Goal: Information Seeking & Learning: Find specific fact

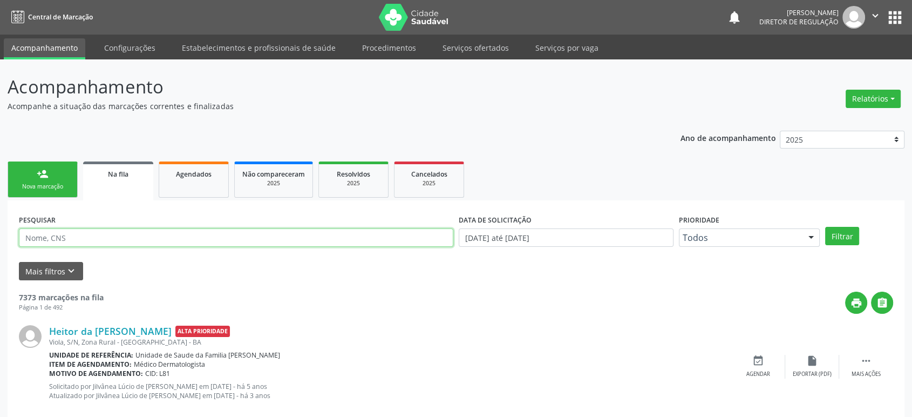
click at [78, 236] on input "text" at bounding box center [236, 237] width 434 height 18
paste input "709 8000 6053 1895"
click at [825, 227] on button "Filtrar" at bounding box center [842, 236] width 34 height 18
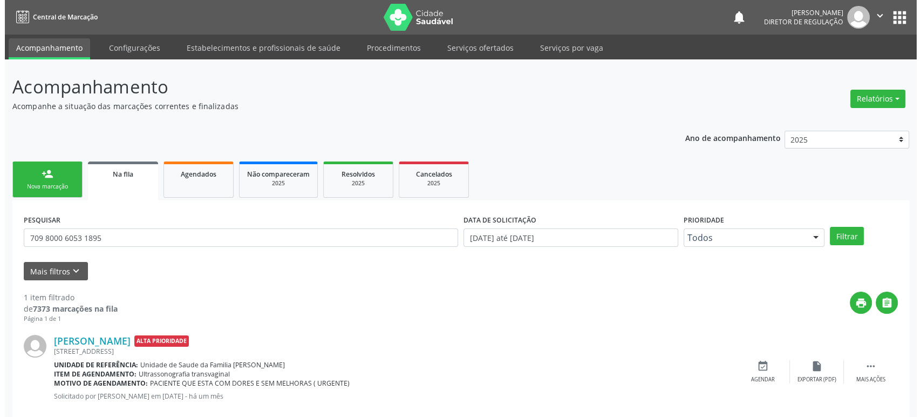
scroll to position [21, 0]
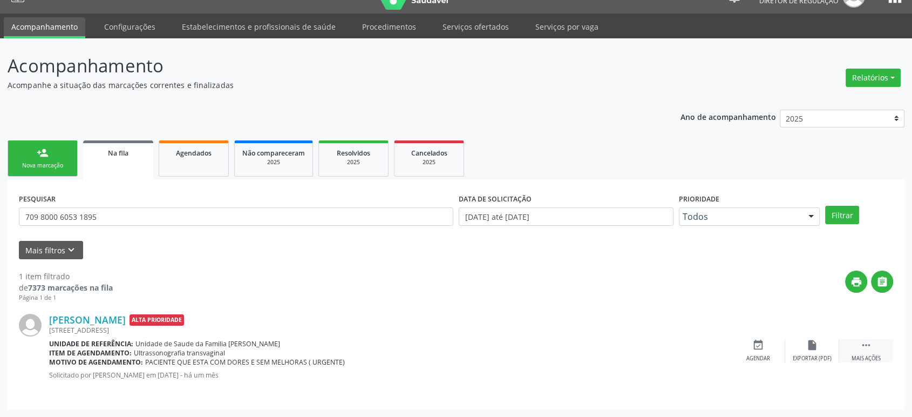
click at [868, 344] on icon "" at bounding box center [866, 345] width 12 height 12
click at [758, 345] on icon "cancel" at bounding box center [758, 345] width 12 height 12
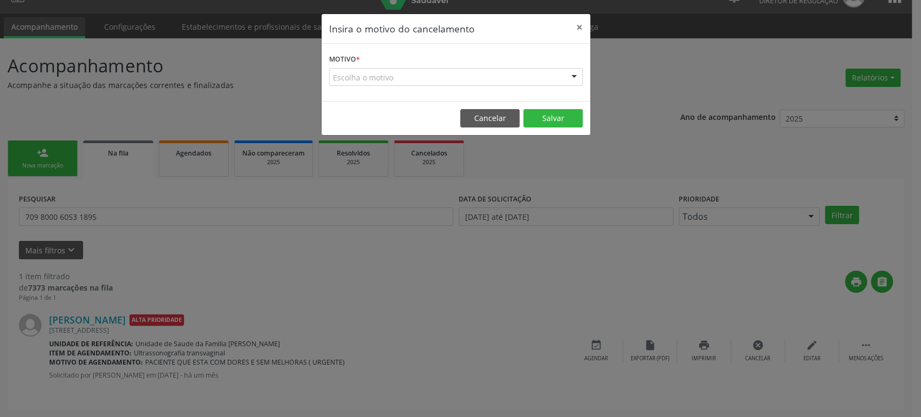
click at [392, 82] on div "Escolha o motivo" at bounding box center [456, 77] width 254 height 18
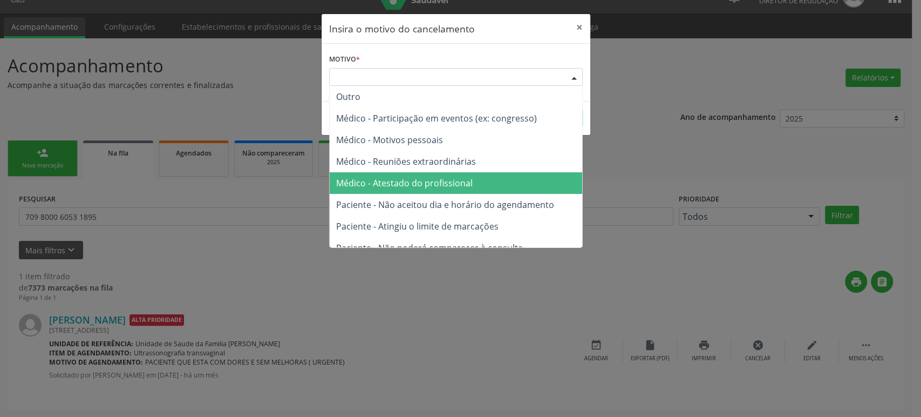
click at [415, 185] on span "Médico - Atestado do profissional" at bounding box center [404, 183] width 137 height 12
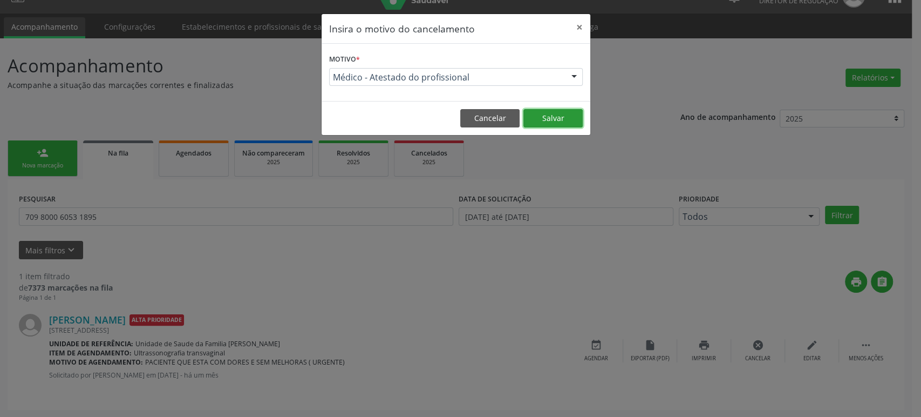
click at [548, 115] on button "Salvar" at bounding box center [553, 118] width 59 height 18
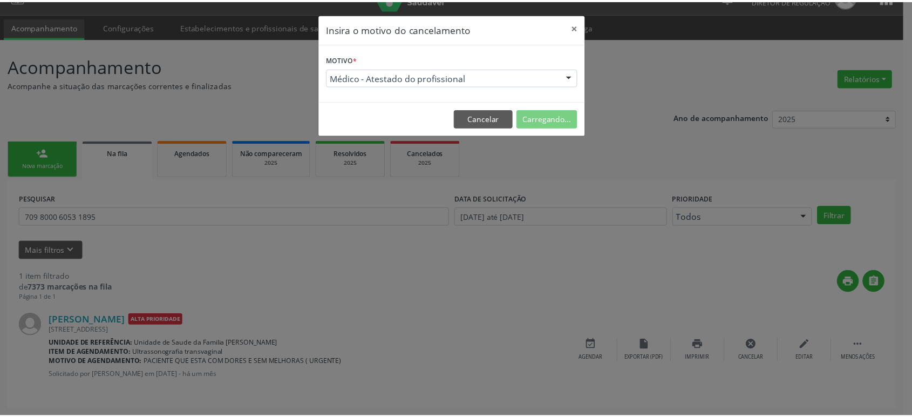
scroll to position [0, 0]
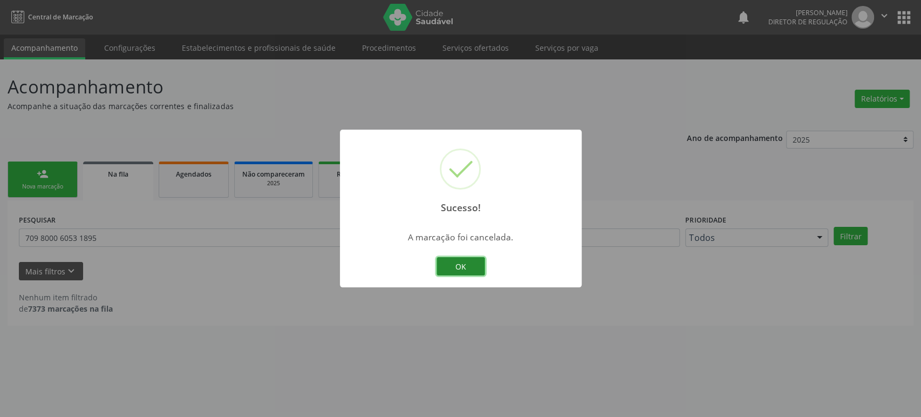
click at [464, 263] on button "OK" at bounding box center [461, 266] width 49 height 18
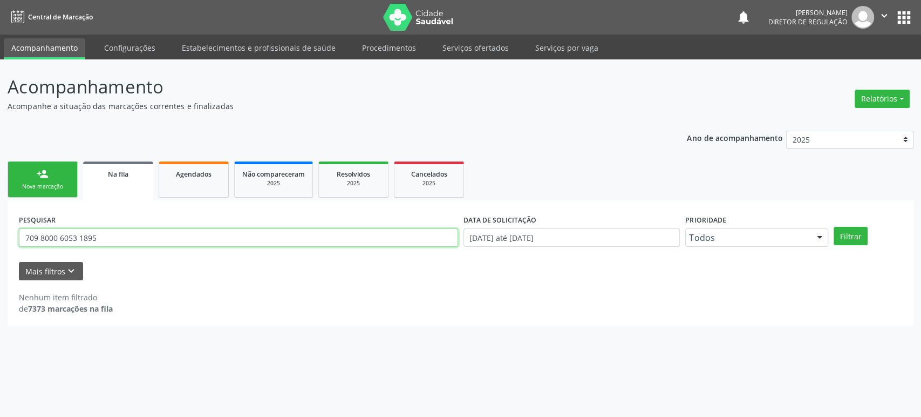
click at [65, 237] on input "709 8000 6053 1895" at bounding box center [238, 237] width 439 height 18
type input "gilson barb"
click at [834, 227] on button "Filtrar" at bounding box center [851, 236] width 34 height 18
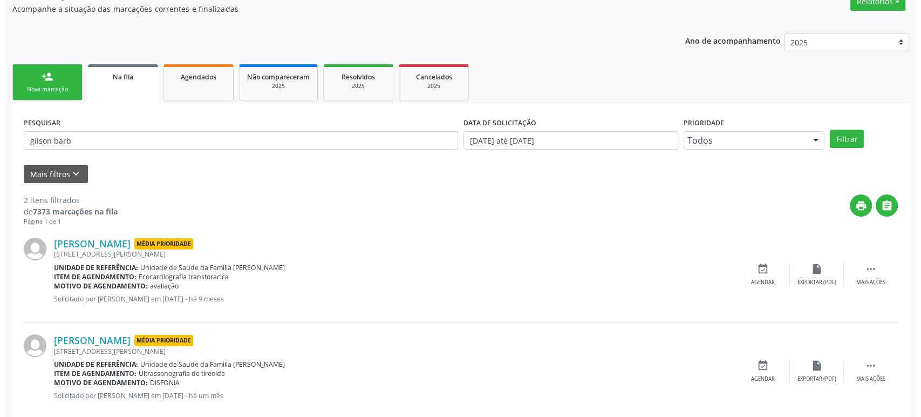
scroll to position [117, 0]
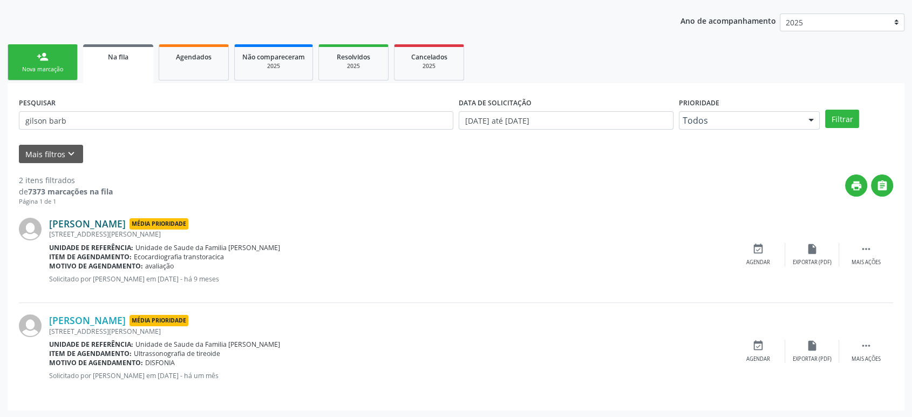
click at [95, 221] on link "[PERSON_NAME]" at bounding box center [87, 224] width 77 height 12
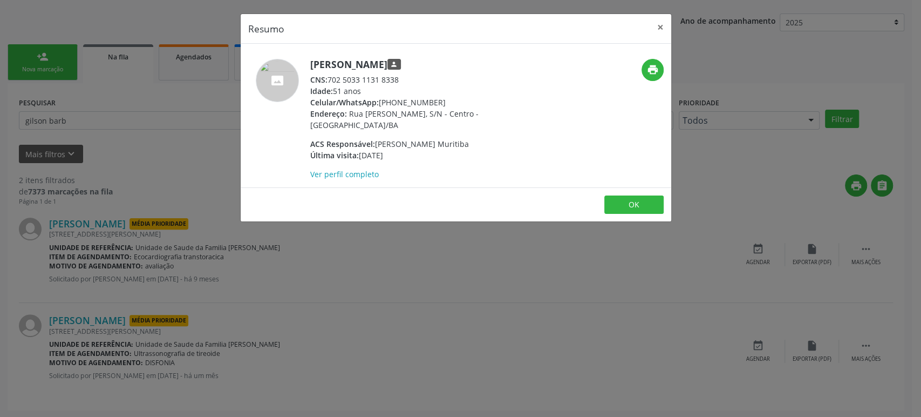
click at [406, 214] on div "Resumo × [PERSON_NAME] person CNS: 702 5033 1131 8338 Idade: 51 anos Celular/Wh…" at bounding box center [460, 208] width 921 height 417
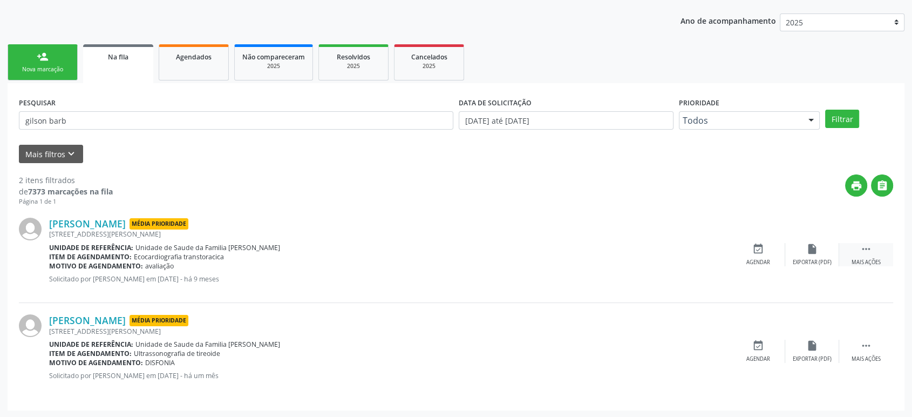
click at [872, 254] on div " Mais ações" at bounding box center [866, 254] width 54 height 23
click at [764, 249] on icon "cancel" at bounding box center [758, 249] width 12 height 12
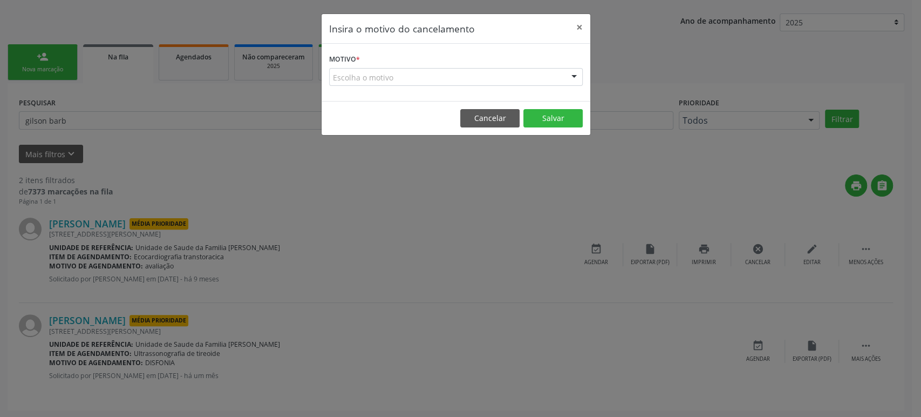
click at [349, 78] on div "Escolha o motivo" at bounding box center [456, 77] width 254 height 18
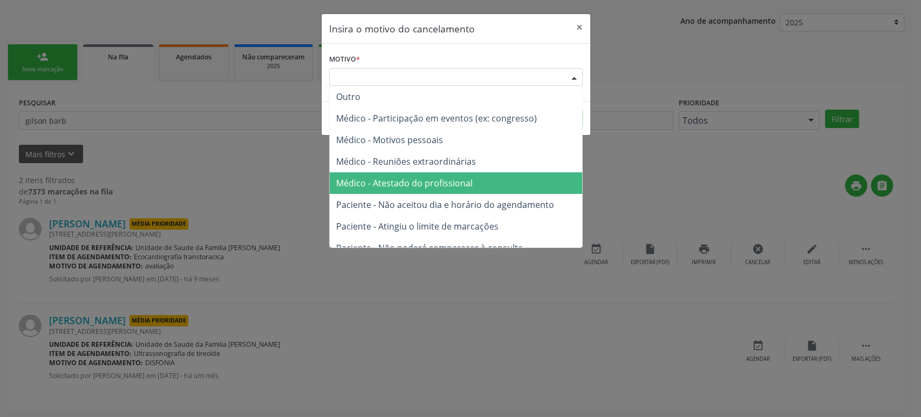
click at [396, 180] on span "Médico - Atestado do profissional" at bounding box center [404, 183] width 137 height 12
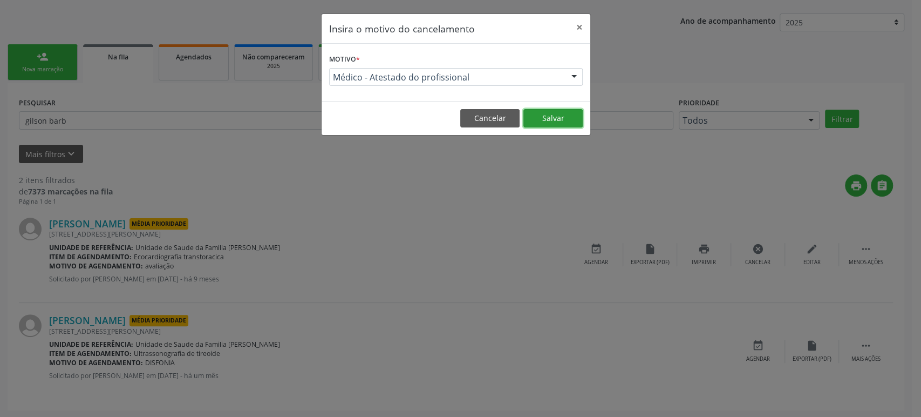
click at [549, 121] on button "Salvar" at bounding box center [553, 118] width 59 height 18
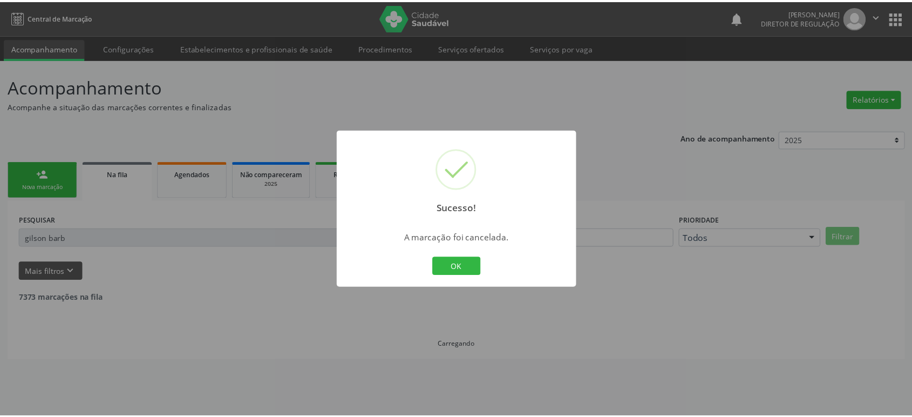
scroll to position [0, 0]
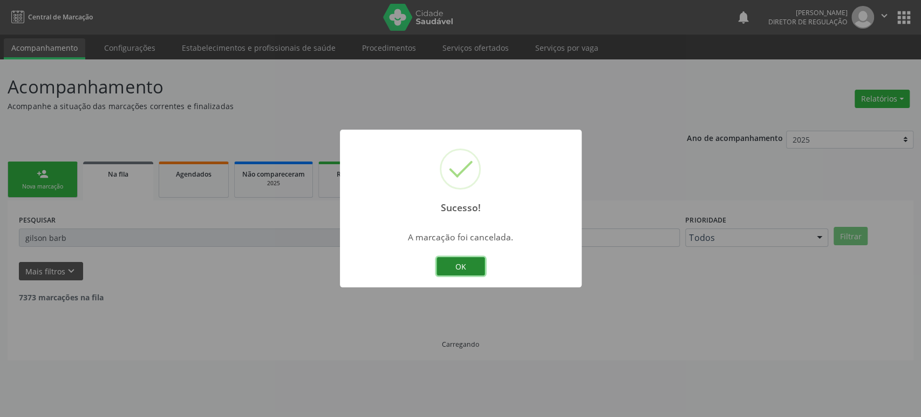
click at [472, 260] on button "OK" at bounding box center [461, 266] width 49 height 18
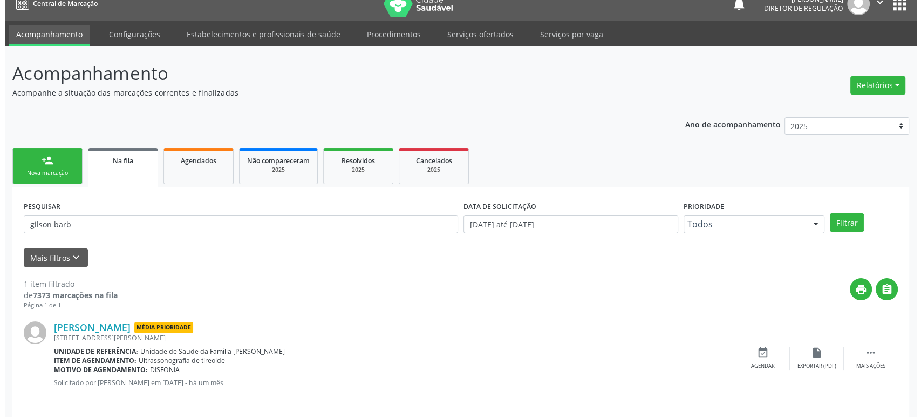
scroll to position [21, 0]
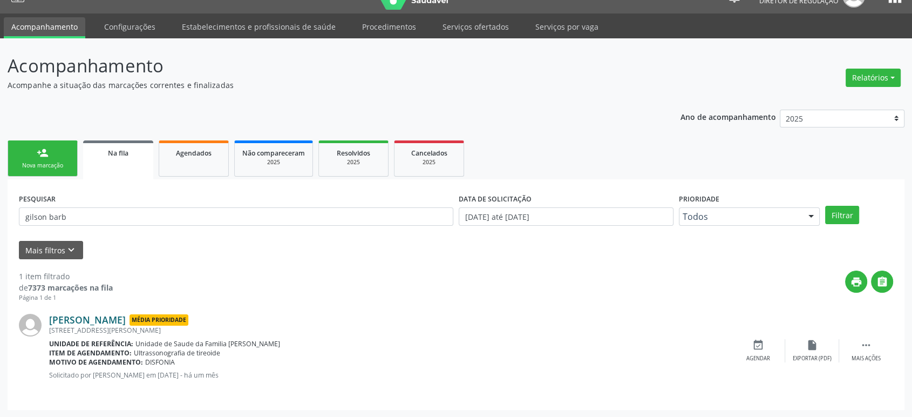
click at [99, 314] on link "[PERSON_NAME]" at bounding box center [87, 320] width 77 height 12
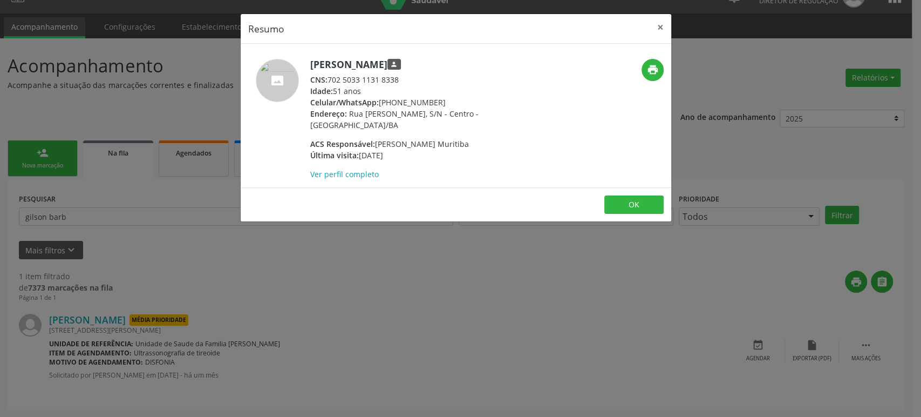
drag, startPoint x: 310, startPoint y: 62, endPoint x: 436, endPoint y: 62, distance: 125.2
click at [436, 62] on h5 "[PERSON_NAME] person" at bounding box center [415, 64] width 210 height 11
copy h5 "[PERSON_NAME]"
click at [350, 316] on div "Resumo × [PERSON_NAME] person CNS: 702 5033 1131 8338 Idade: 51 anos Celular/Wh…" at bounding box center [460, 208] width 921 height 417
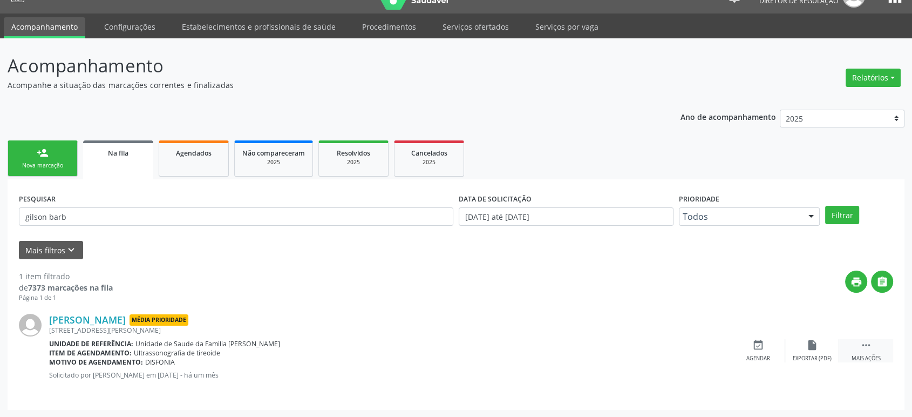
click at [877, 355] on div "Mais ações" at bounding box center [866, 359] width 29 height 8
click at [82, 318] on link "[PERSON_NAME]" at bounding box center [87, 320] width 77 height 12
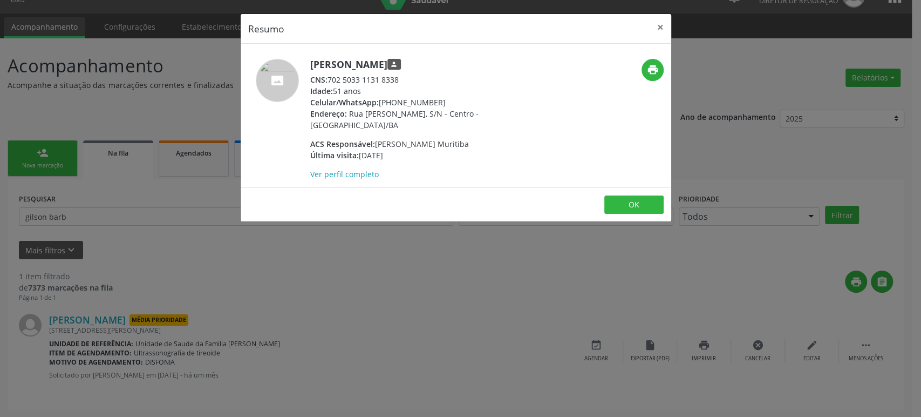
drag, startPoint x: 380, startPoint y: 101, endPoint x: 438, endPoint y: 101, distance: 57.8
click at [438, 101] on div "Celular/WhatsApp: [PHONE_NUMBER]" at bounding box center [415, 102] width 210 height 11
copy div "[PHONE_NUMBER]"
click at [443, 359] on div "Resumo × [PERSON_NAME] person CNS: 702 5033 1131 8338 Idade: 51 anos Celular/Wh…" at bounding box center [460, 208] width 921 height 417
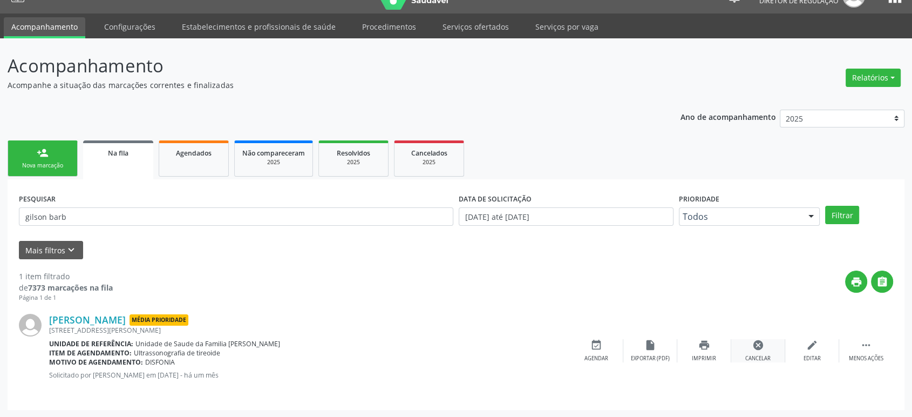
click at [744, 346] on div "cancel Cancelar" at bounding box center [758, 350] width 54 height 23
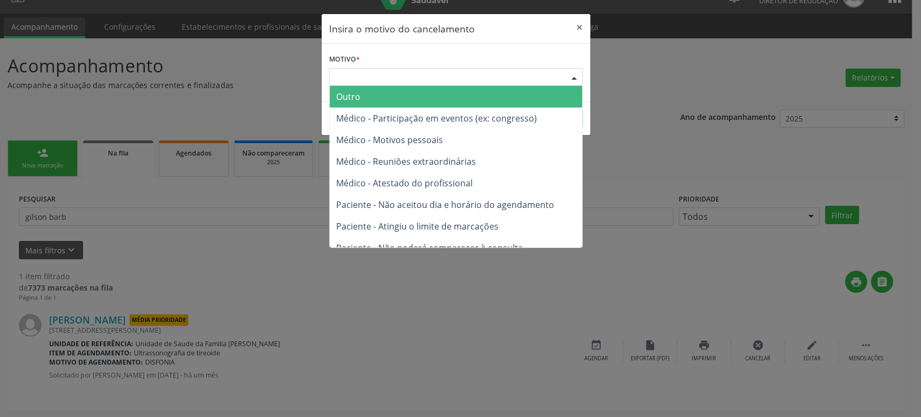
click at [432, 69] on div "Escolha o motivo" at bounding box center [456, 77] width 254 height 18
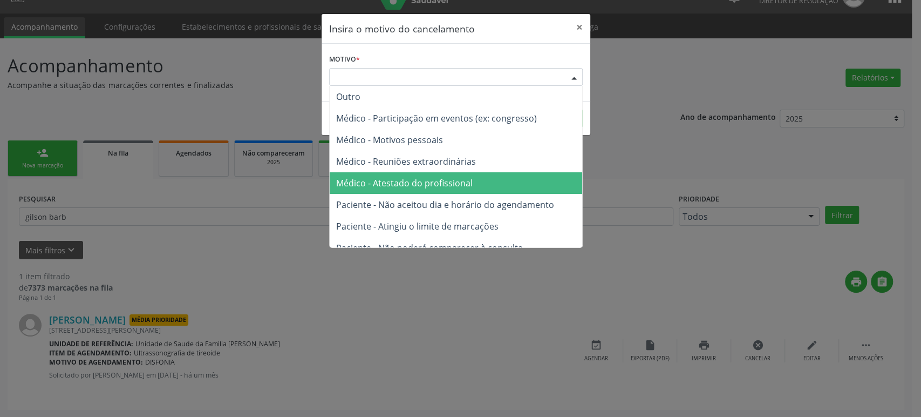
click at [423, 191] on span "Médico - Atestado do profissional" at bounding box center [456, 183] width 253 height 22
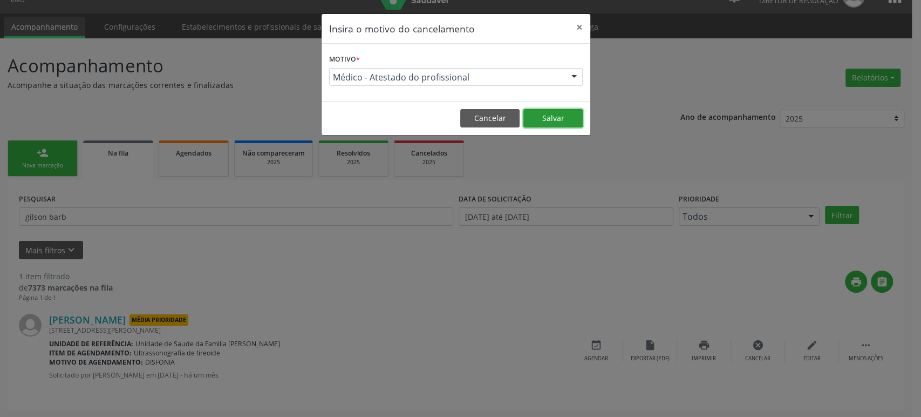
click at [559, 124] on button "Salvar" at bounding box center [553, 118] width 59 height 18
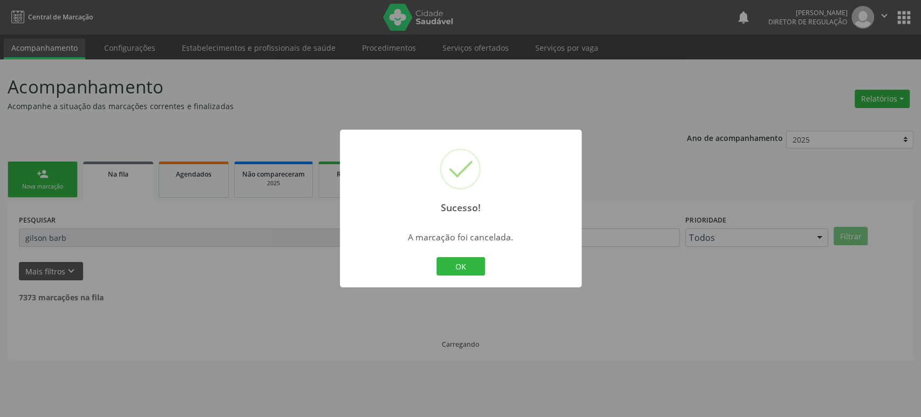
scroll to position [0, 0]
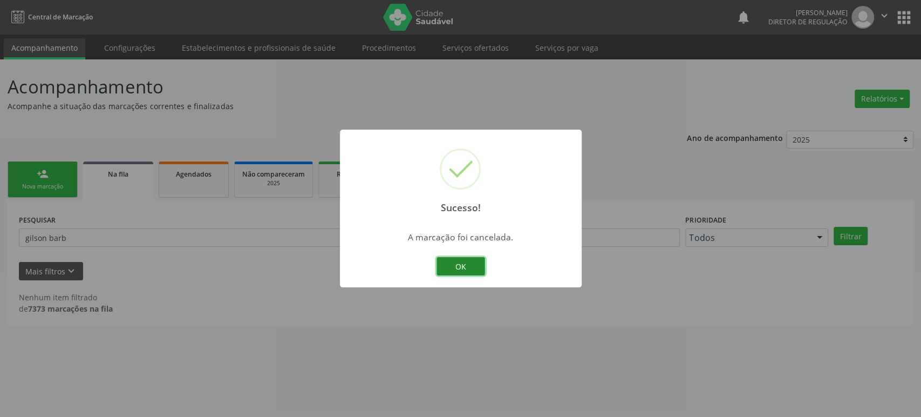
click at [459, 263] on button "OK" at bounding box center [461, 266] width 49 height 18
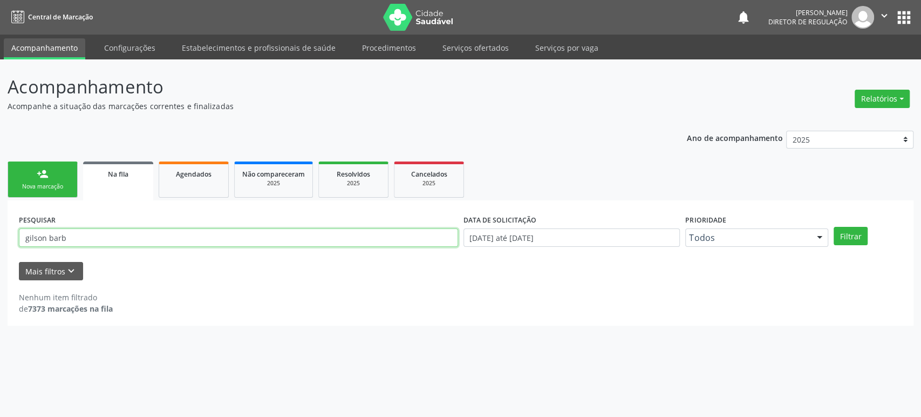
click at [105, 241] on input "gilson barb" at bounding box center [238, 237] width 439 height 18
click at [105, 241] on input "text" at bounding box center [238, 237] width 439 height 18
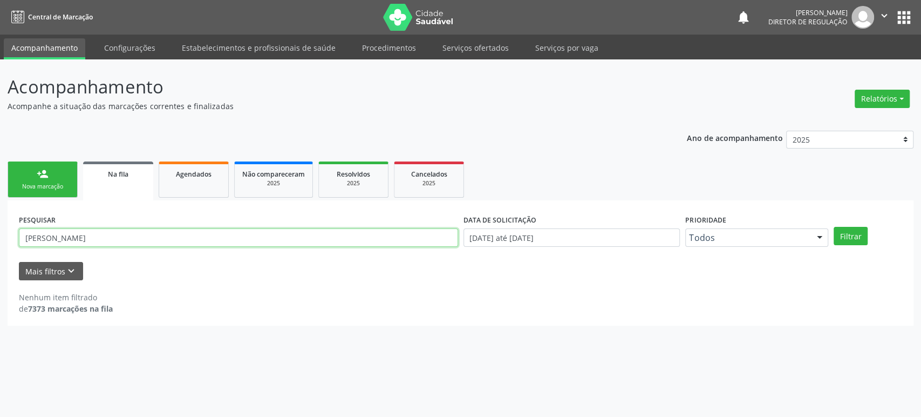
click at [834, 227] on button "Filtrar" at bounding box center [851, 236] width 34 height 18
click at [110, 241] on input "[PERSON_NAME]" at bounding box center [238, 237] width 439 height 18
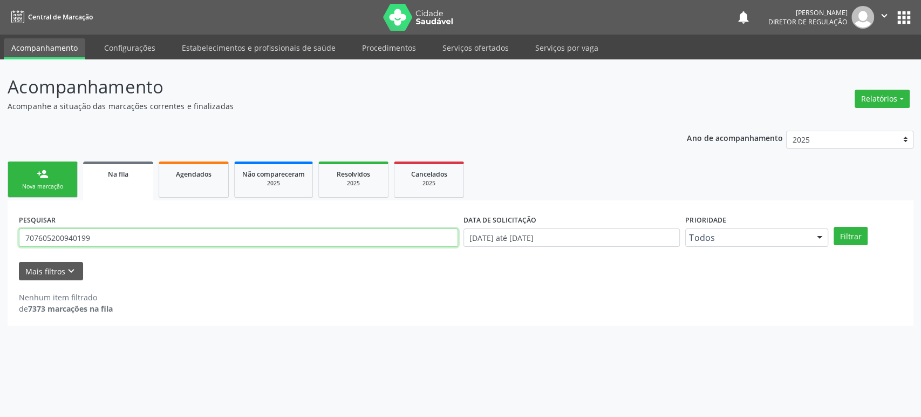
type input "707605200940199"
click at [834, 227] on button "Filtrar" at bounding box center [851, 236] width 34 height 18
click at [83, 243] on input "707605200940199" at bounding box center [238, 237] width 439 height 18
